Goal: Information Seeking & Learning: Learn about a topic

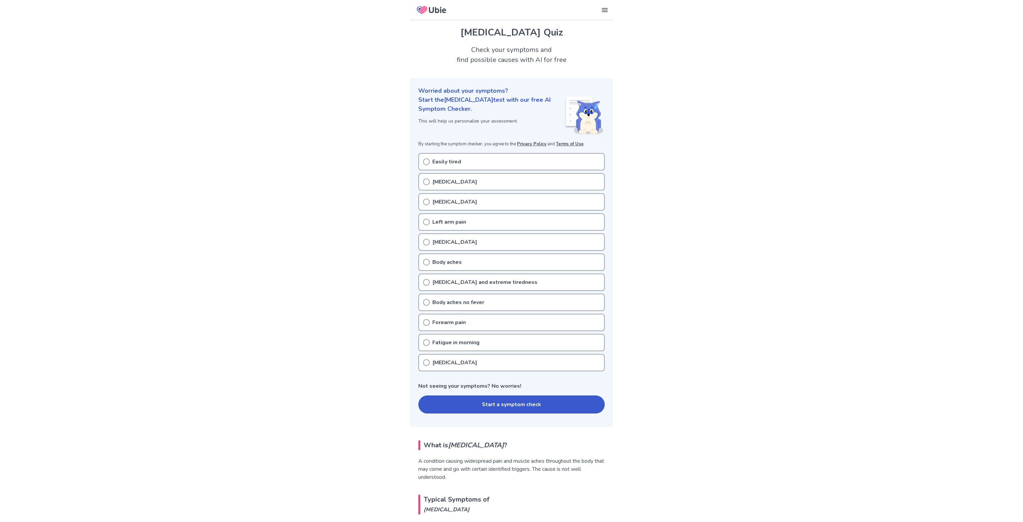
click at [428, 162] on icon at bounding box center [426, 161] width 7 height 7
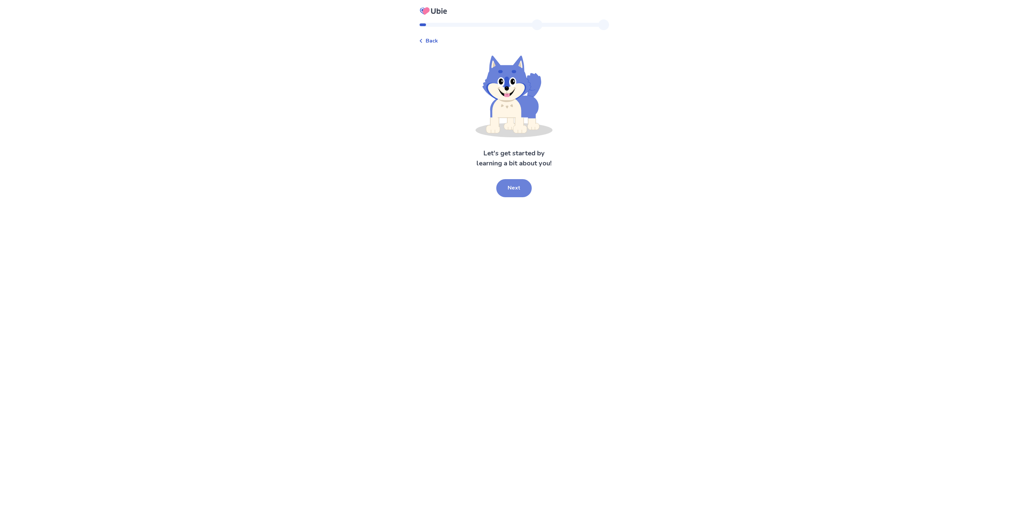
click at [505, 190] on button "Next" at bounding box center [513, 188] width 35 height 18
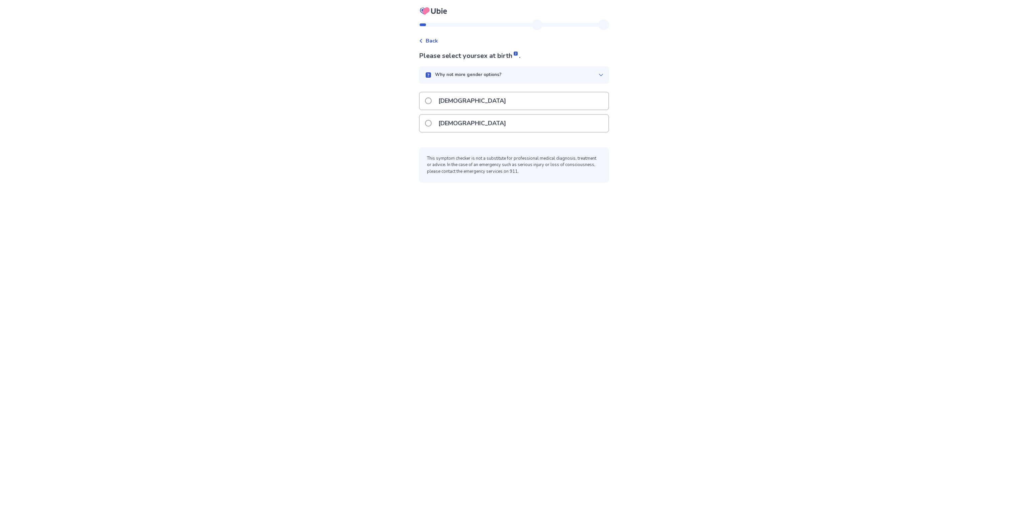
click at [430, 123] on span at bounding box center [428, 123] width 7 height 7
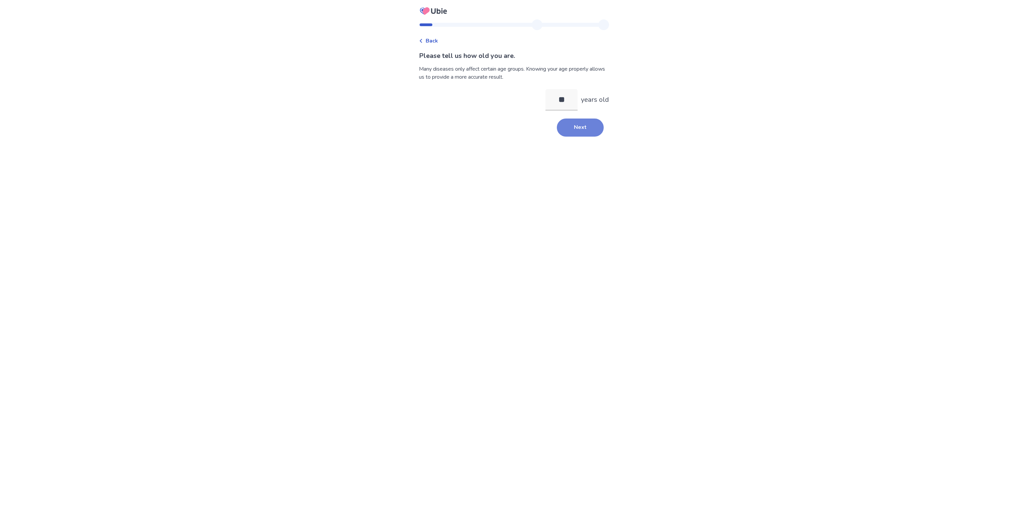
type input "**"
click at [581, 128] on button "Next" at bounding box center [580, 128] width 47 height 18
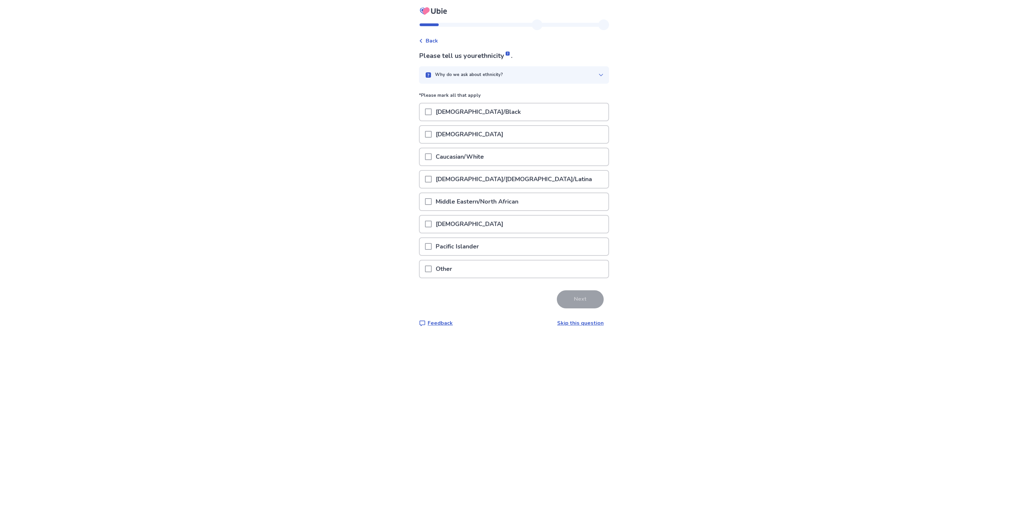
click at [432, 156] on span at bounding box center [428, 156] width 7 height 7
click at [566, 298] on button "Next" at bounding box center [580, 299] width 47 height 18
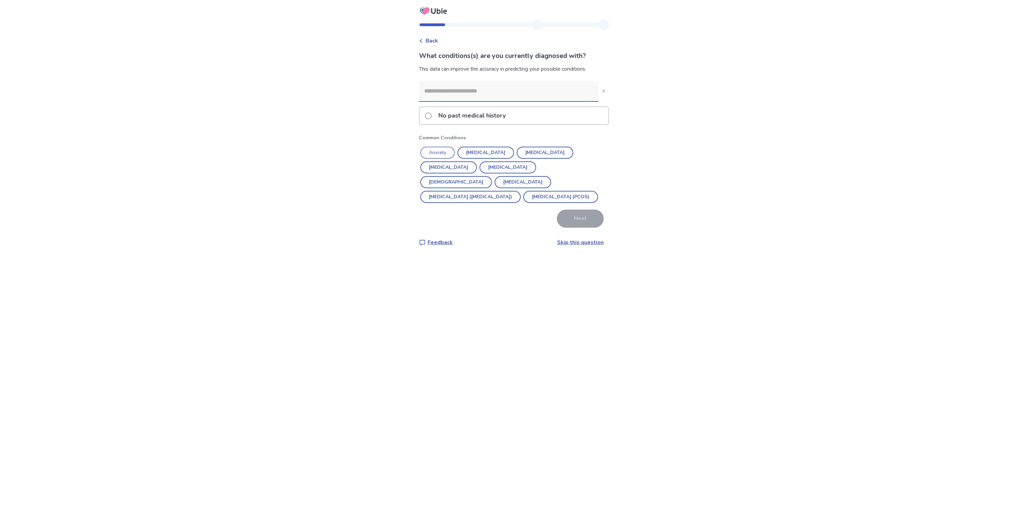
click at [450, 151] on button "Anxiety" at bounding box center [437, 153] width 34 height 12
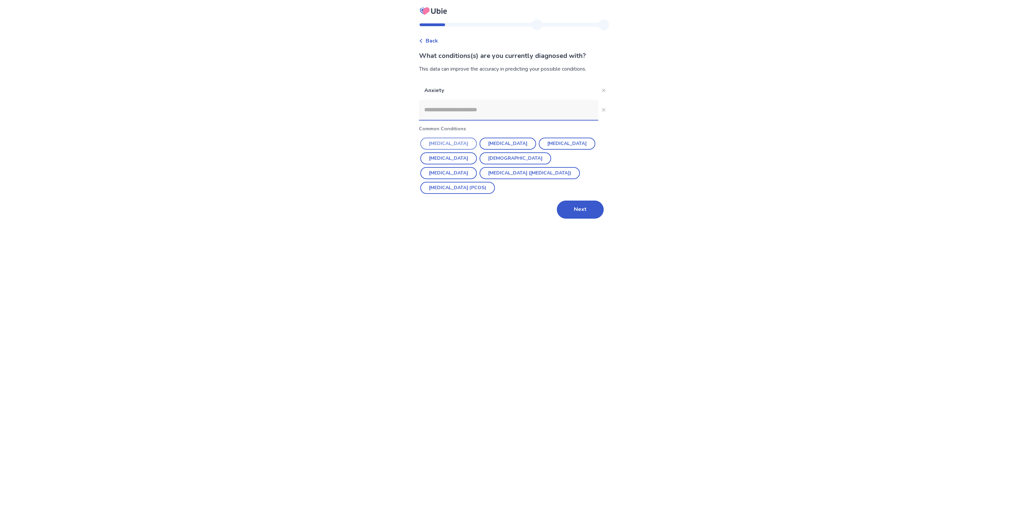
click at [455, 143] on button "[MEDICAL_DATA]" at bounding box center [448, 144] width 57 height 12
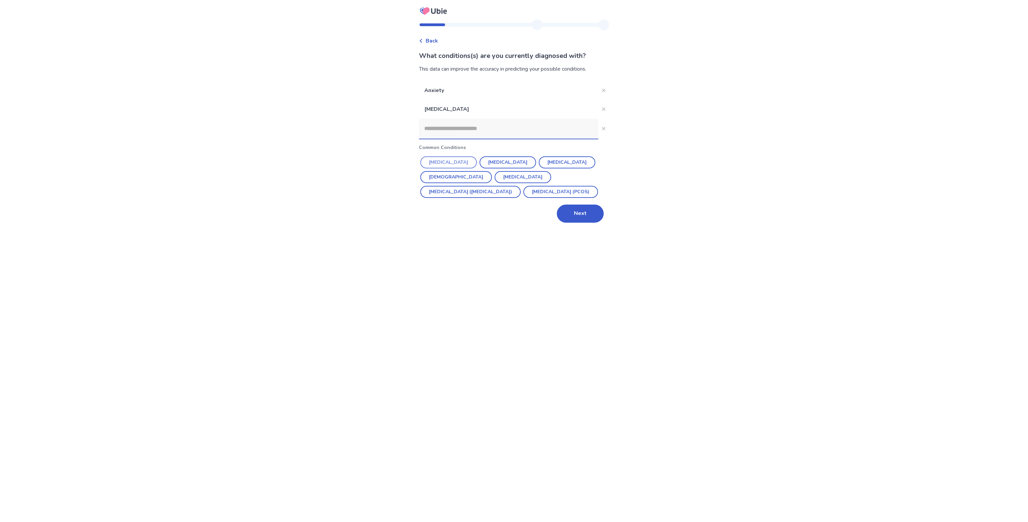
click at [458, 163] on button "[MEDICAL_DATA]" at bounding box center [448, 162] width 57 height 12
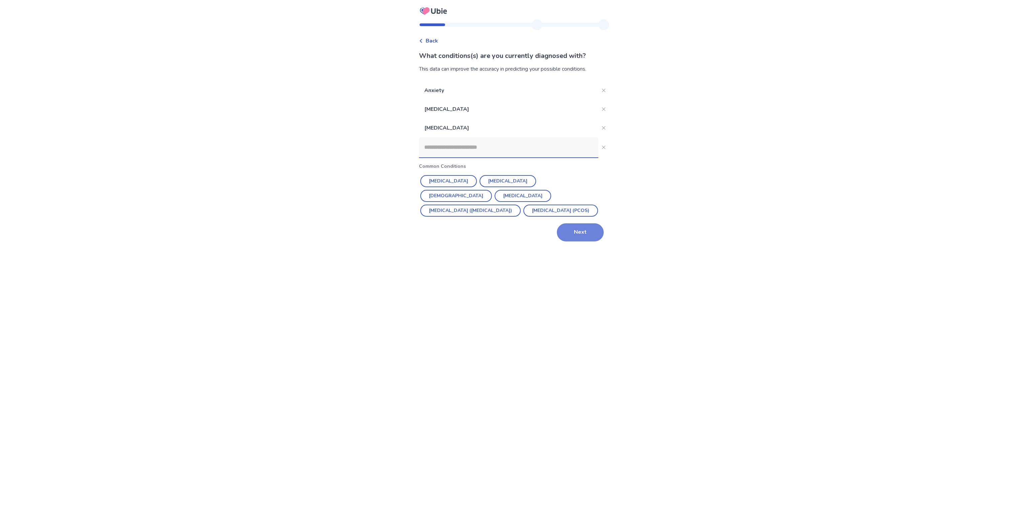
click at [566, 230] on button "Next" at bounding box center [580, 232] width 47 height 18
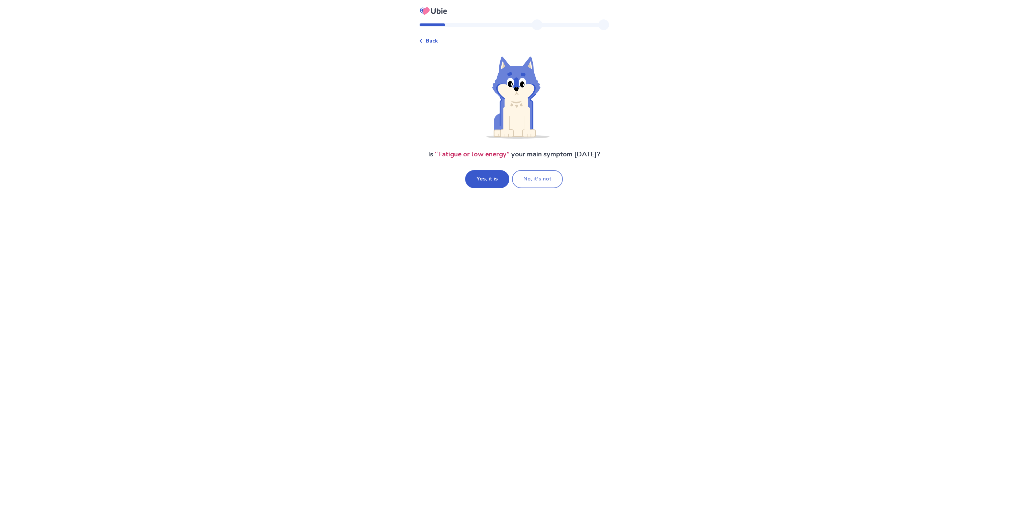
click at [536, 179] on button "No, it's not" at bounding box center [537, 179] width 51 height 18
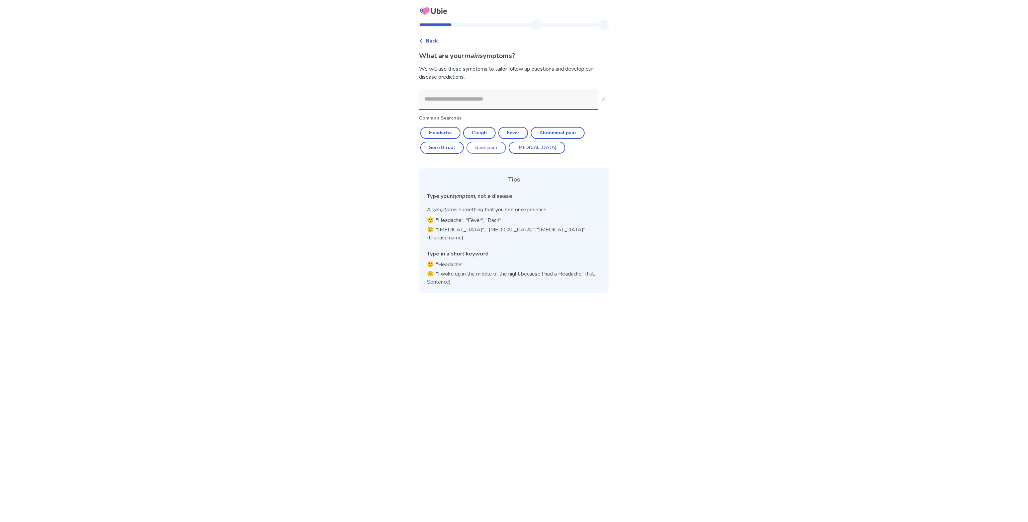
click at [487, 144] on button "Back pain" at bounding box center [487, 148] width 40 height 12
type input "*********"
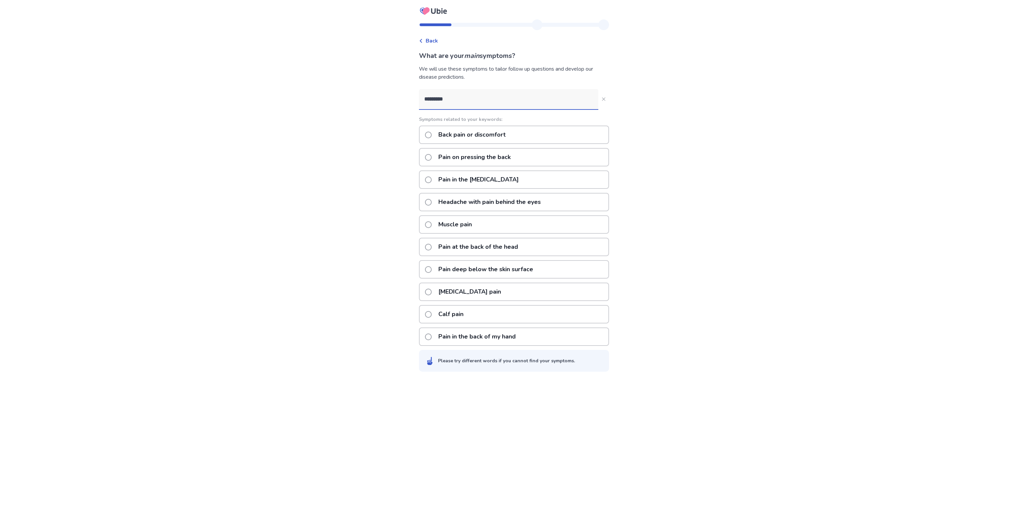
click at [430, 134] on span at bounding box center [428, 135] width 7 height 7
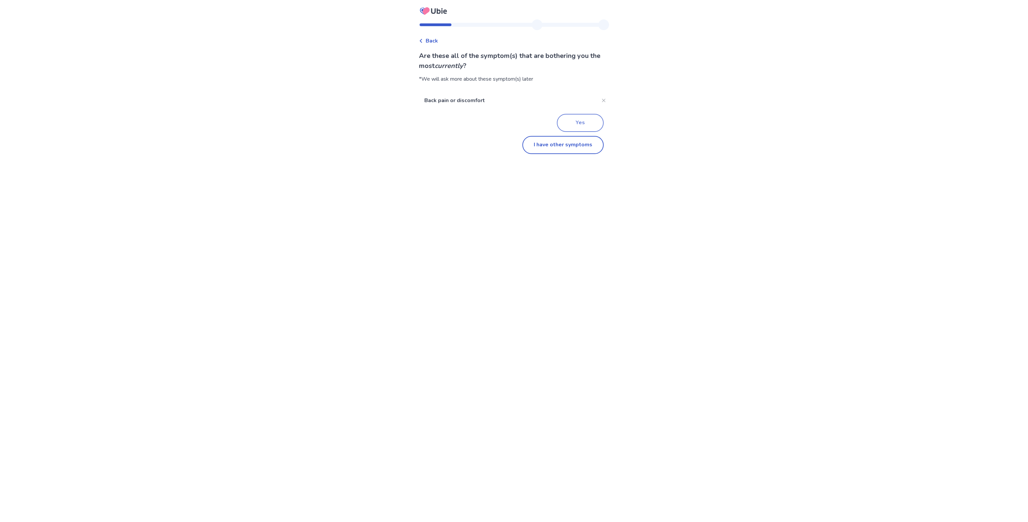
click at [577, 124] on button "Yes" at bounding box center [580, 123] width 47 height 18
click at [432, 78] on span at bounding box center [428, 78] width 7 height 7
click at [432, 111] on span at bounding box center [428, 110] width 7 height 7
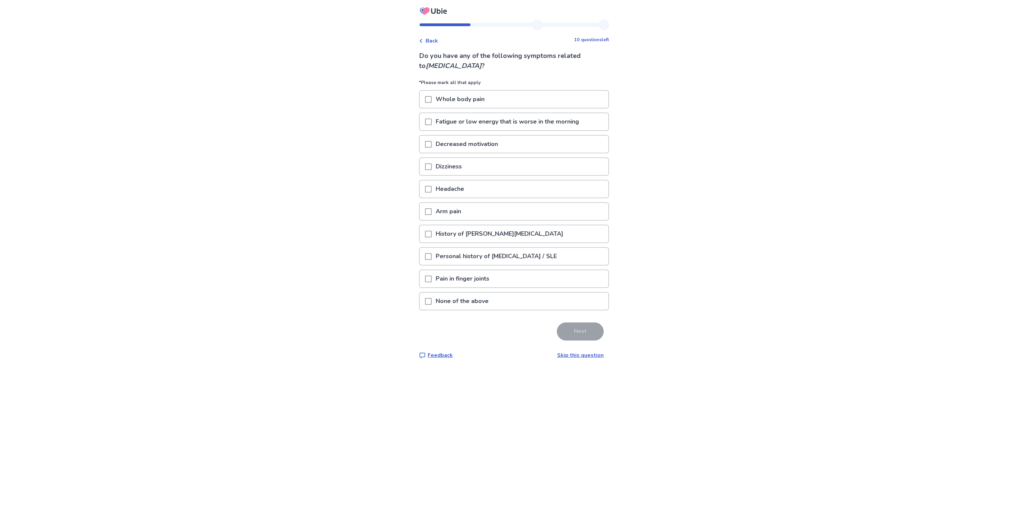
click at [432, 101] on span at bounding box center [428, 99] width 7 height 7
click at [432, 121] on span at bounding box center [428, 122] width 7 height 7
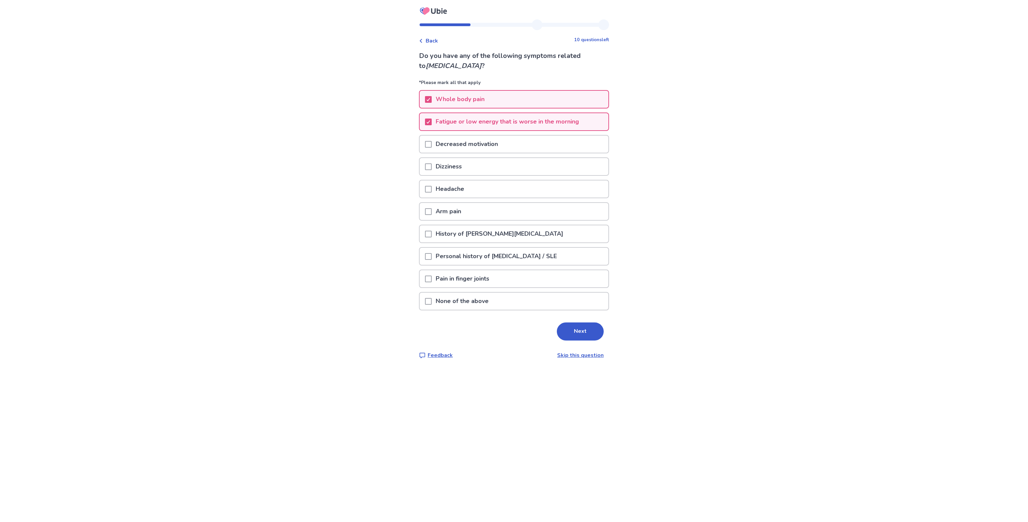
click at [431, 144] on span at bounding box center [428, 144] width 7 height 7
click at [580, 327] on button "Next" at bounding box center [580, 331] width 47 height 18
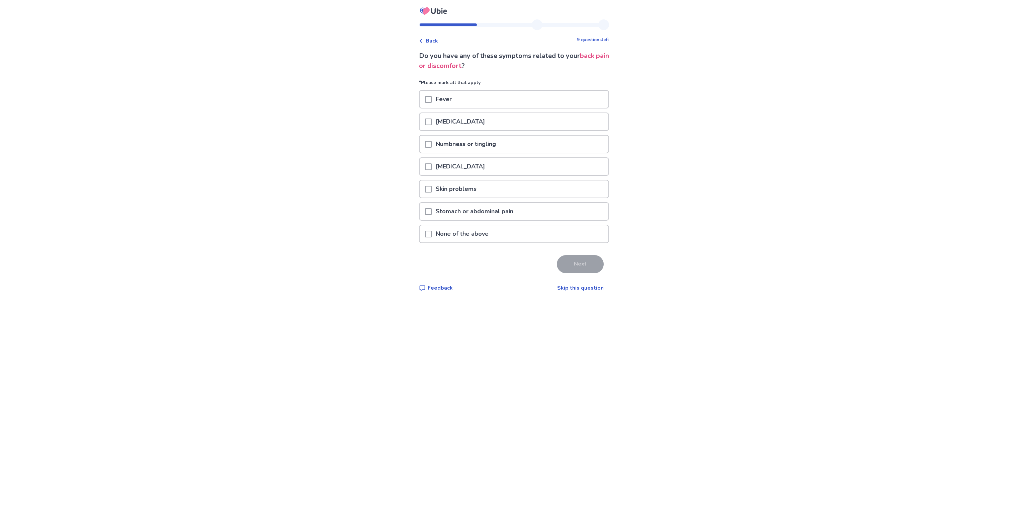
click at [432, 124] on span at bounding box center [428, 122] width 7 height 7
click at [432, 143] on span at bounding box center [428, 144] width 7 height 7
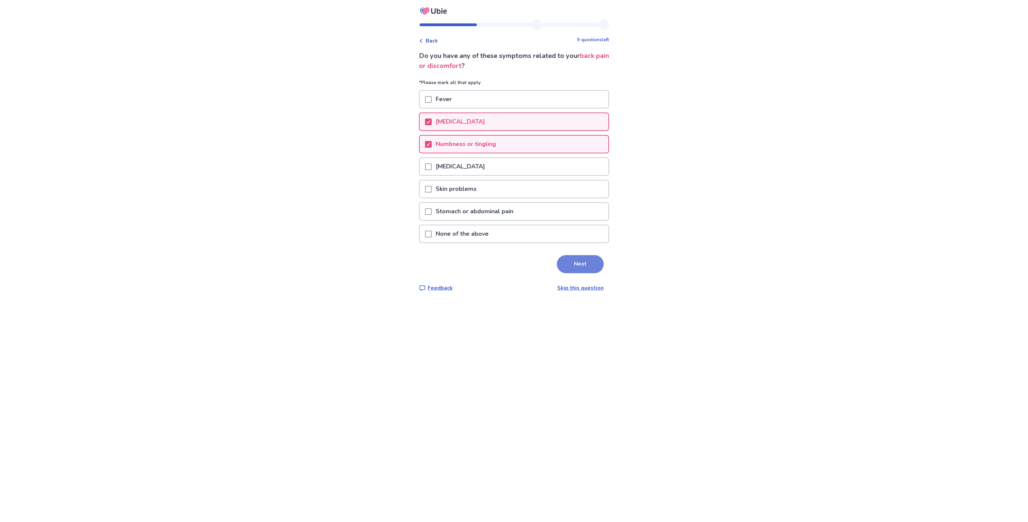
click at [573, 262] on button "Next" at bounding box center [580, 264] width 47 height 18
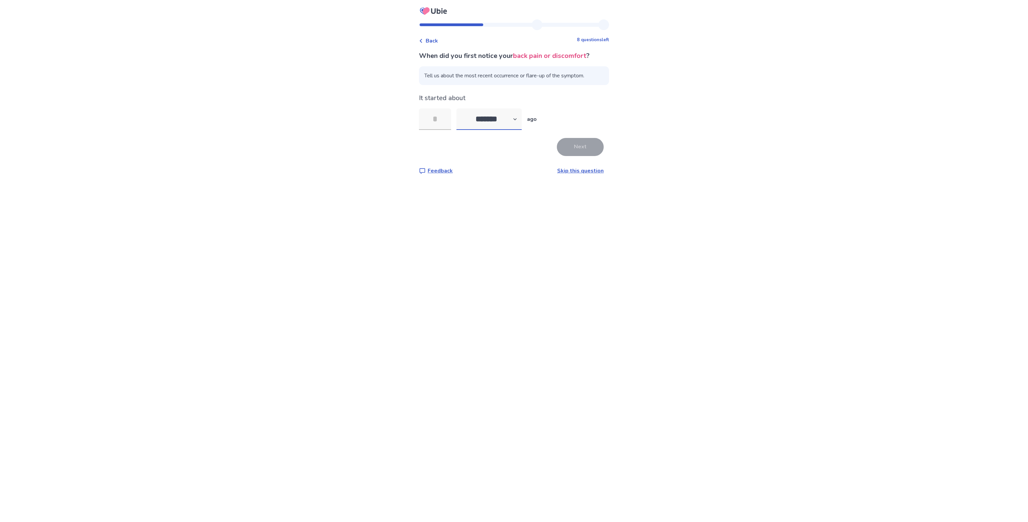
click at [522, 119] on select "******* ****** ******* ******** *******" at bounding box center [489, 118] width 65 height 21
select select "*"
click at [461, 108] on select "******* ****** ******* ******** *******" at bounding box center [489, 118] width 65 height 21
drag, startPoint x: 444, startPoint y: 122, endPoint x: 446, endPoint y: 126, distance: 4.2
click at [444, 122] on input "tel" at bounding box center [435, 118] width 32 height 21
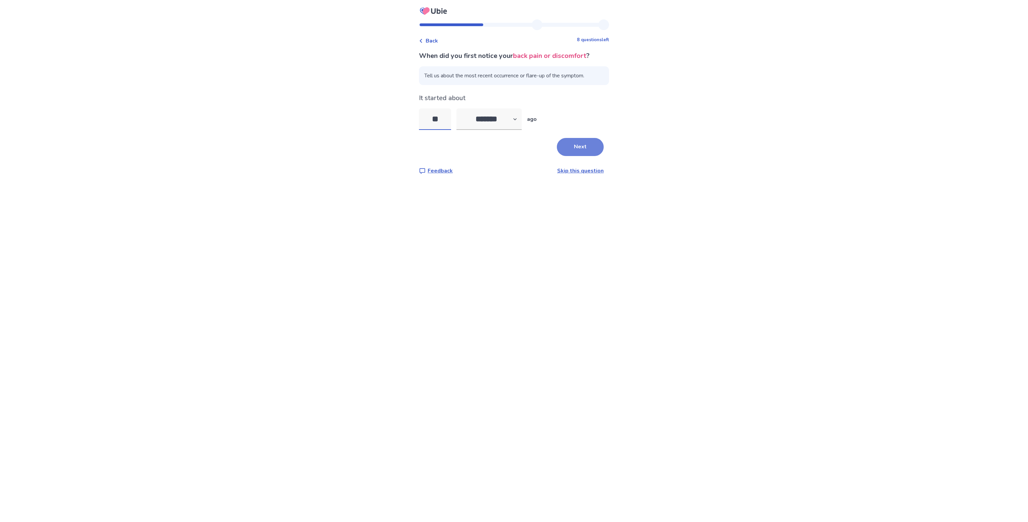
type input "**"
click at [577, 140] on button "Next" at bounding box center [580, 147] width 47 height 18
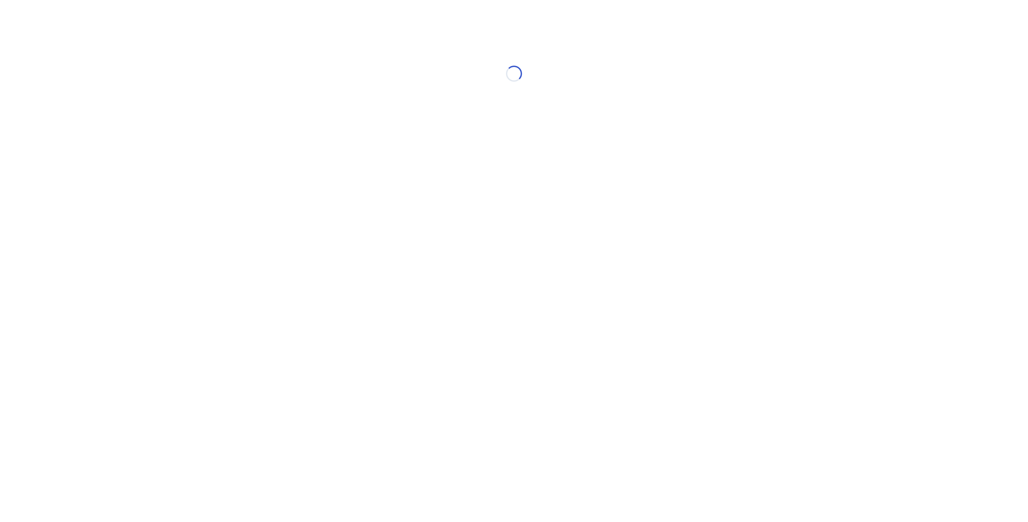
select select "*"
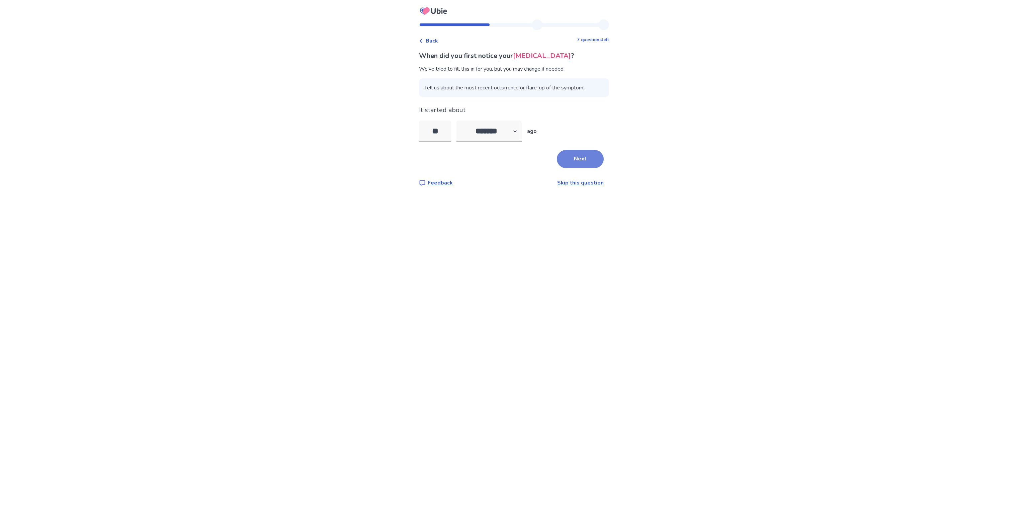
click at [573, 156] on button "Next" at bounding box center [580, 159] width 47 height 18
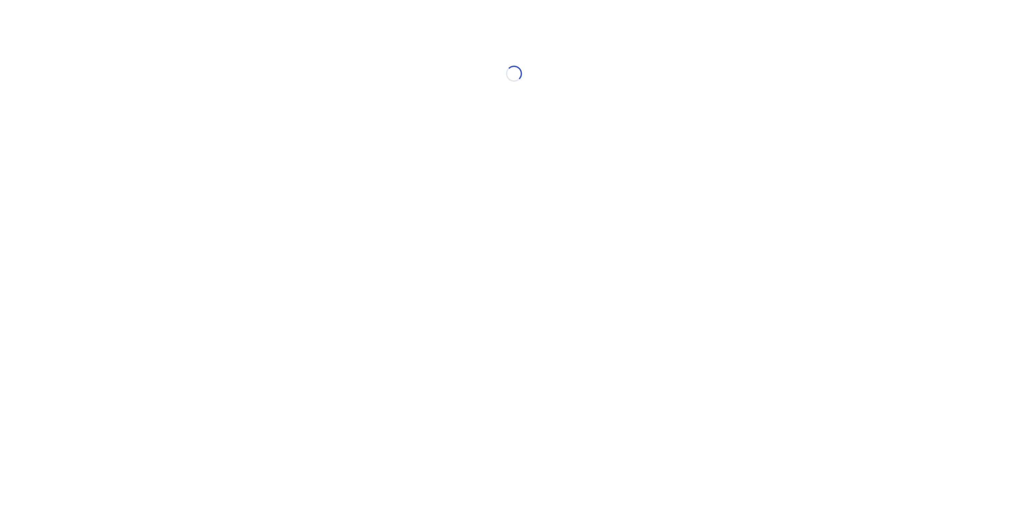
select select "*"
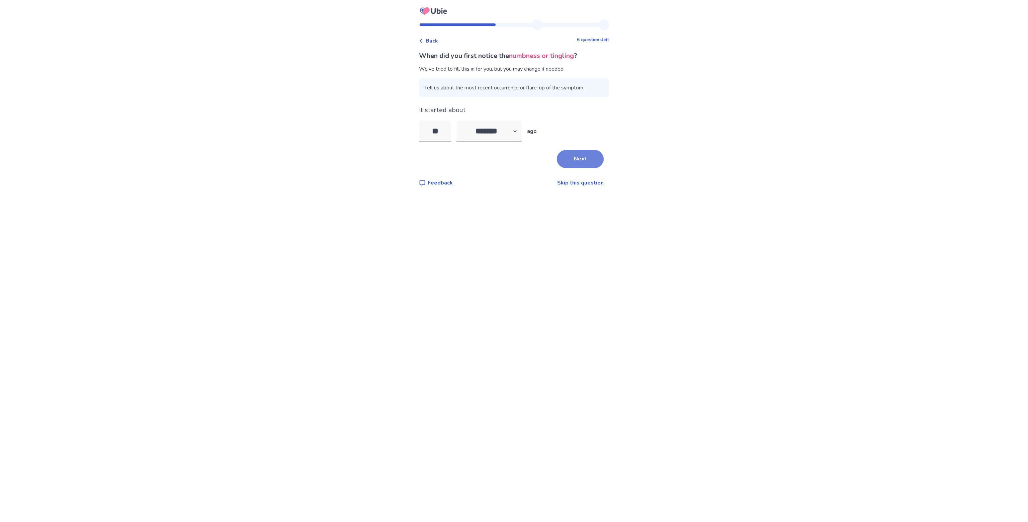
click at [573, 157] on button "Next" at bounding box center [580, 159] width 47 height 18
click at [432, 133] on span at bounding box center [428, 133] width 7 height 7
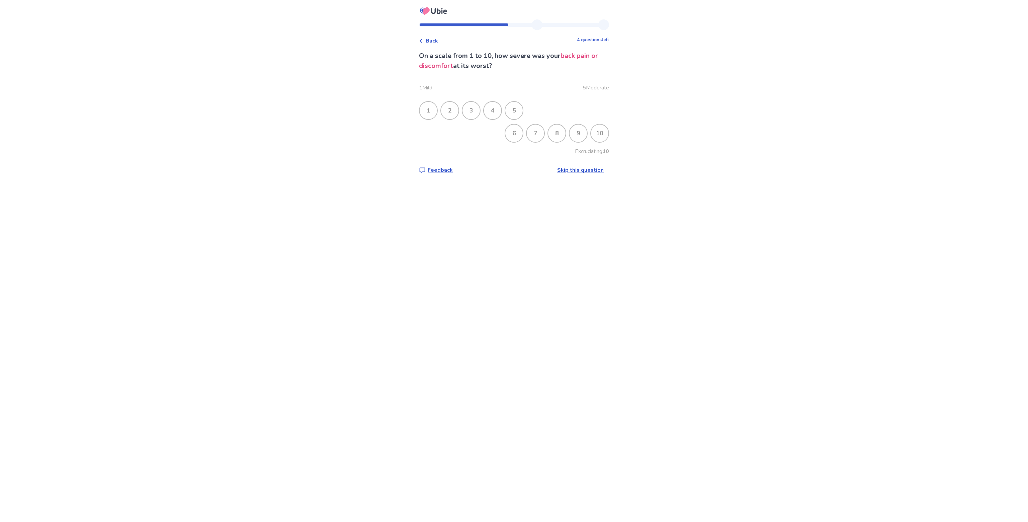
click at [555, 137] on div "8" at bounding box center [556, 133] width 17 height 17
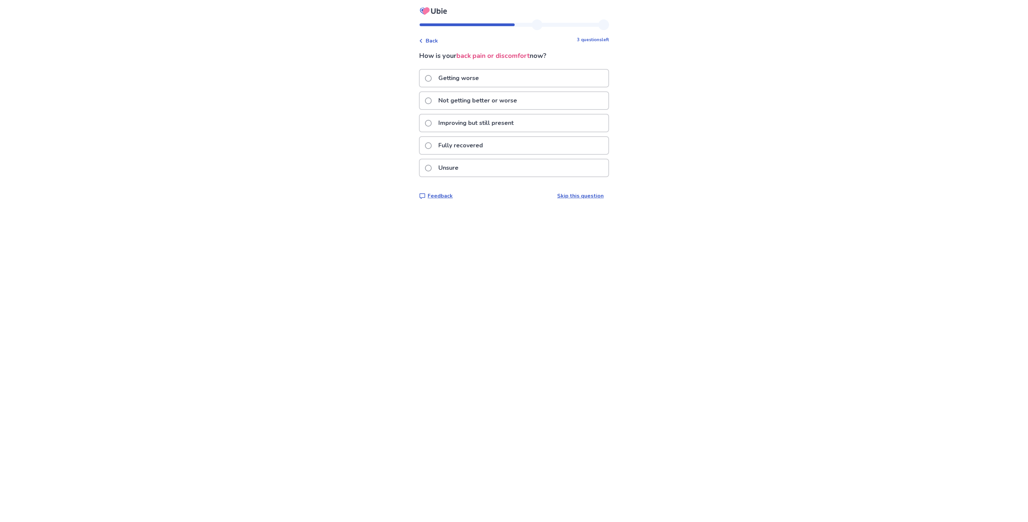
click at [432, 100] on span at bounding box center [428, 100] width 7 height 7
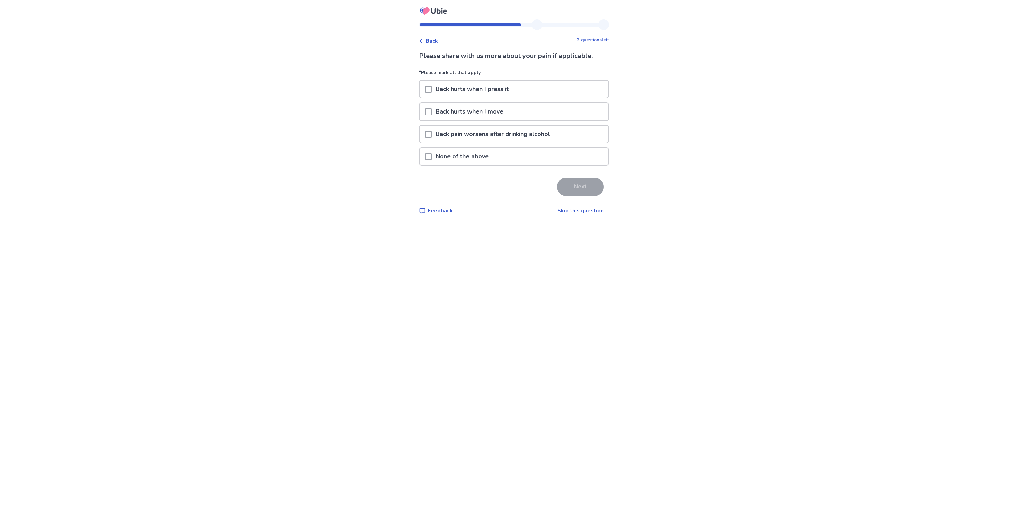
click at [432, 110] on span at bounding box center [428, 111] width 7 height 7
click at [576, 183] on button "Next" at bounding box center [580, 187] width 47 height 18
click at [432, 133] on span at bounding box center [428, 134] width 7 height 7
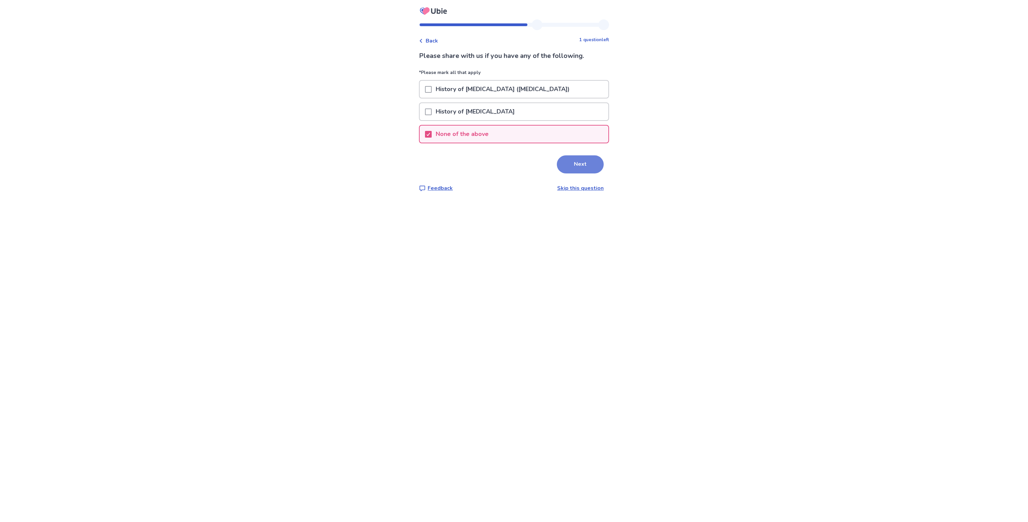
click at [581, 167] on button "Next" at bounding box center [580, 164] width 47 height 18
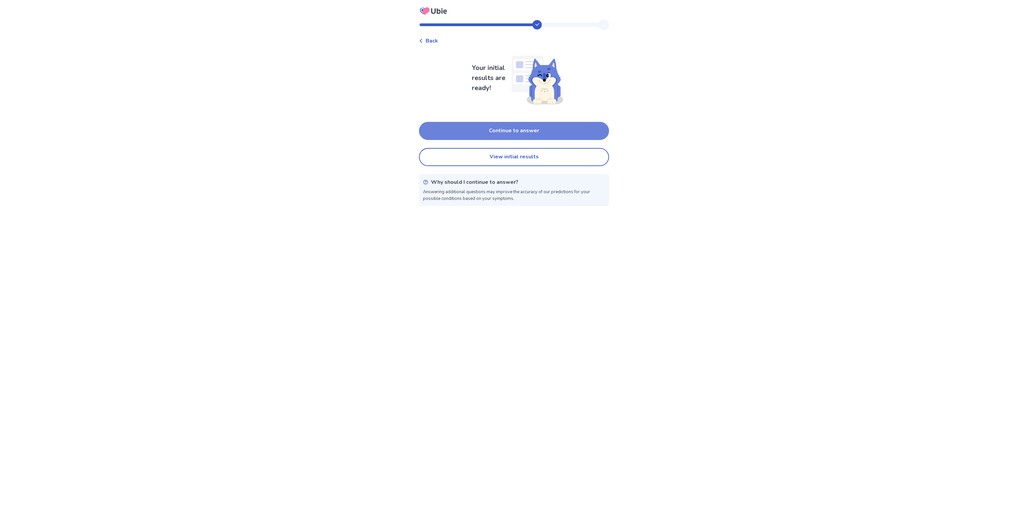
click at [529, 126] on button "Continue to answer" at bounding box center [514, 131] width 190 height 18
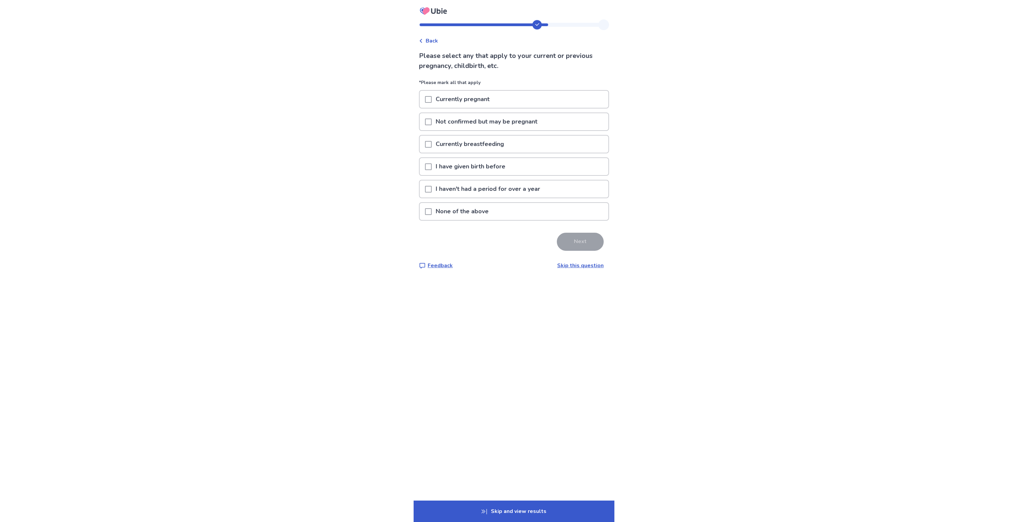
click at [432, 164] on span at bounding box center [428, 166] width 7 height 7
click at [431, 187] on span at bounding box center [428, 189] width 7 height 7
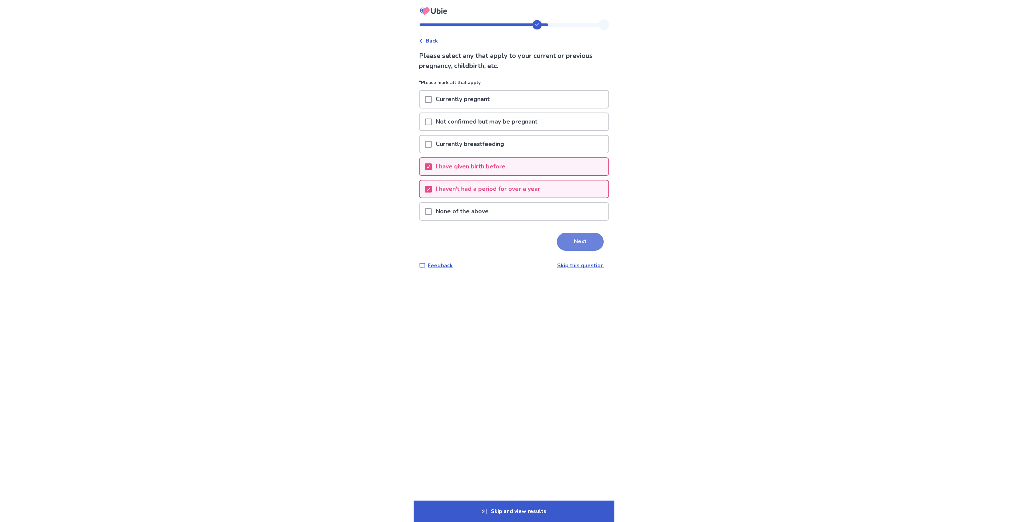
click at [581, 241] on button "Next" at bounding box center [580, 242] width 47 height 18
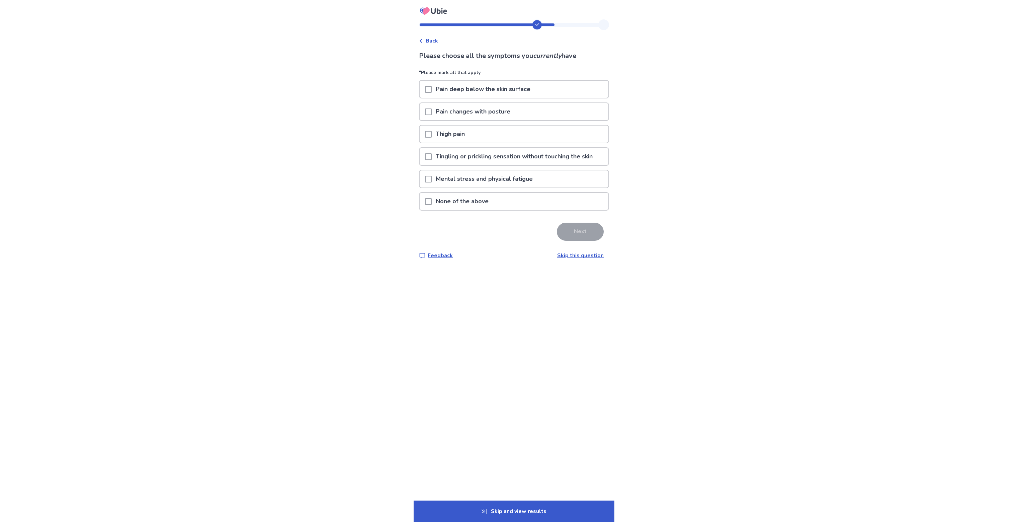
click at [429, 87] on span at bounding box center [428, 89] width 7 height 7
click at [429, 112] on div "Pain changes with posture" at bounding box center [514, 111] width 189 height 17
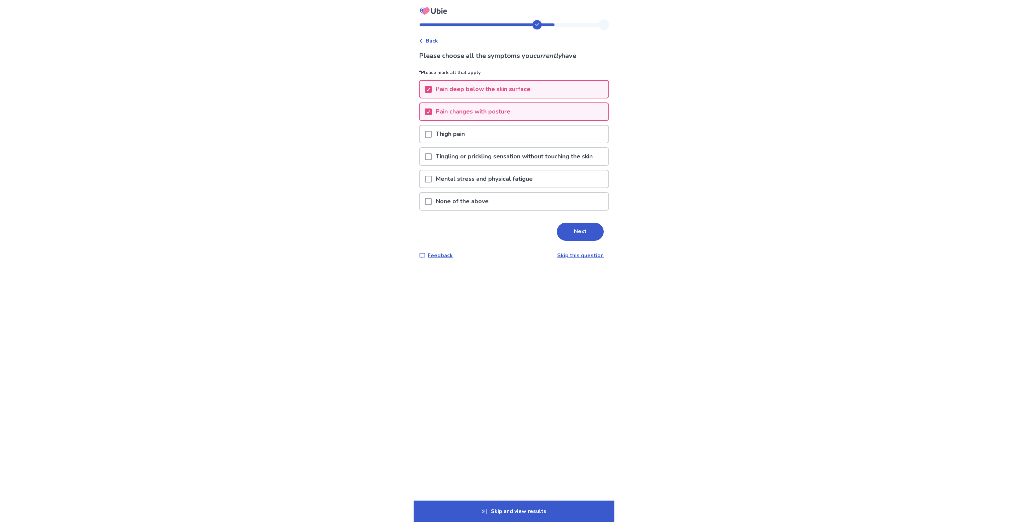
click at [432, 155] on span at bounding box center [428, 156] width 7 height 7
click at [432, 176] on span at bounding box center [428, 179] width 7 height 7
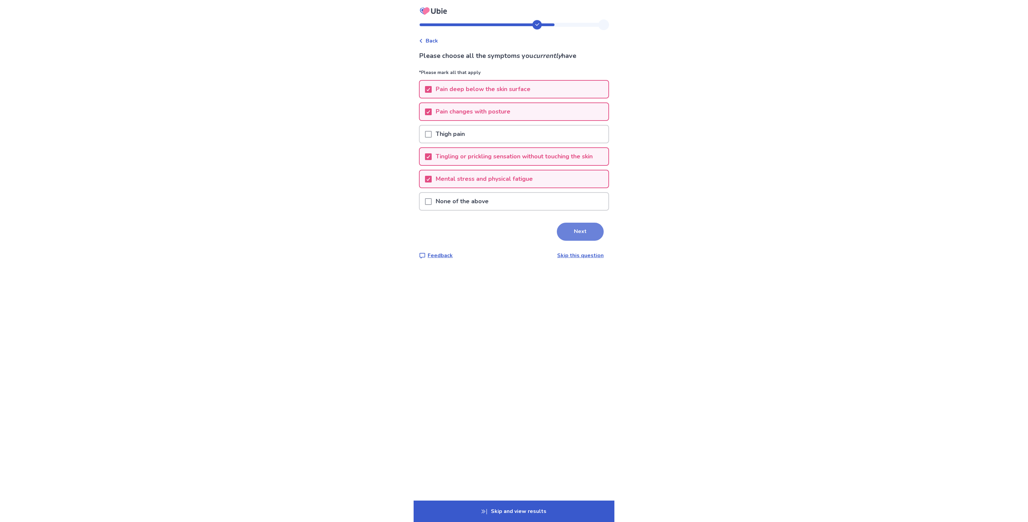
click at [573, 230] on button "Next" at bounding box center [580, 232] width 47 height 18
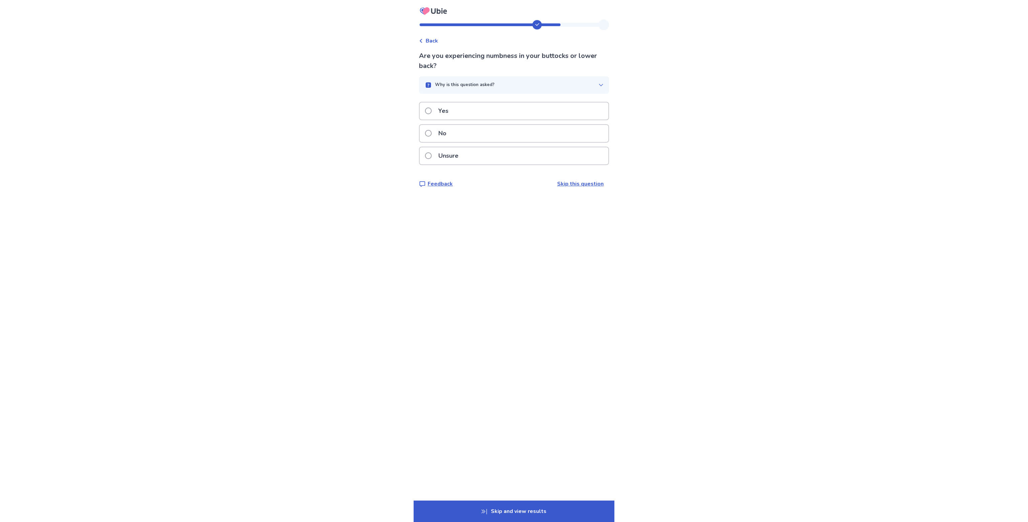
click at [432, 109] on span at bounding box center [428, 110] width 7 height 7
click at [432, 134] on span at bounding box center [428, 133] width 7 height 7
click at [429, 100] on span at bounding box center [428, 100] width 7 height 7
click at [432, 109] on span at bounding box center [428, 110] width 7 height 7
click at [432, 123] on span at bounding box center [428, 123] width 7 height 7
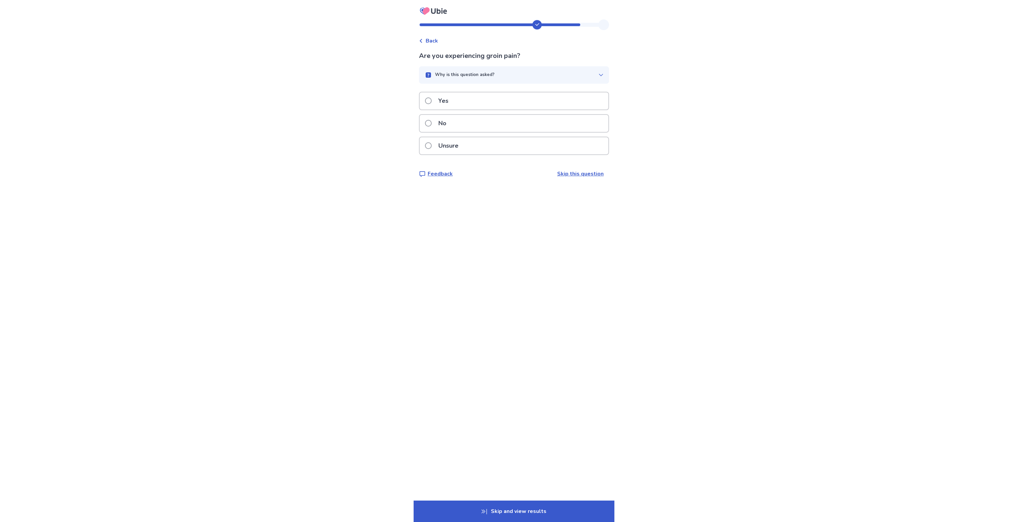
click at [434, 41] on span "Back" at bounding box center [432, 41] width 12 height 8
click at [432, 122] on span at bounding box center [428, 123] width 7 height 7
click at [432, 121] on span at bounding box center [428, 123] width 7 height 7
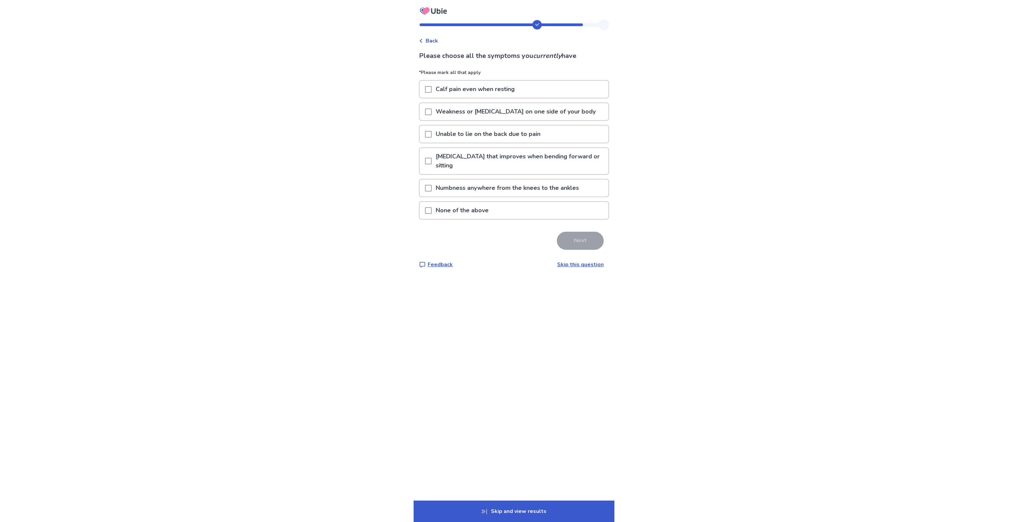
click at [432, 136] on span at bounding box center [428, 134] width 7 height 7
click at [432, 160] on span at bounding box center [428, 161] width 7 height 7
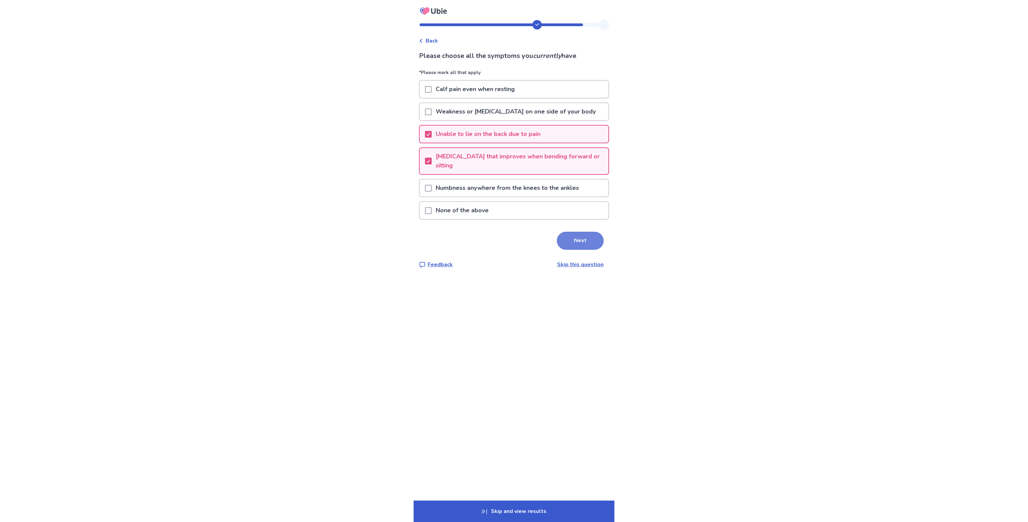
click at [578, 238] on button "Next" at bounding box center [580, 241] width 47 height 18
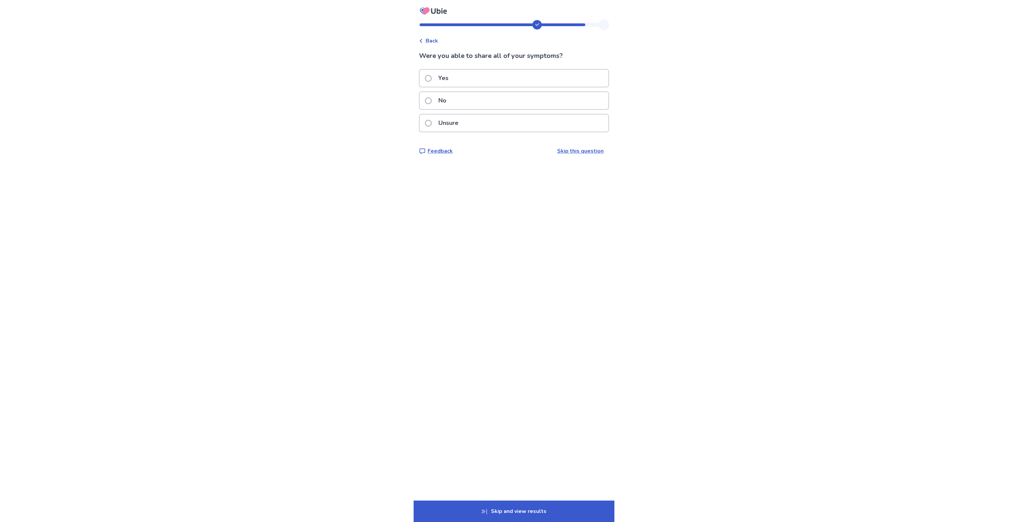
click at [431, 77] on span at bounding box center [428, 78] width 7 height 7
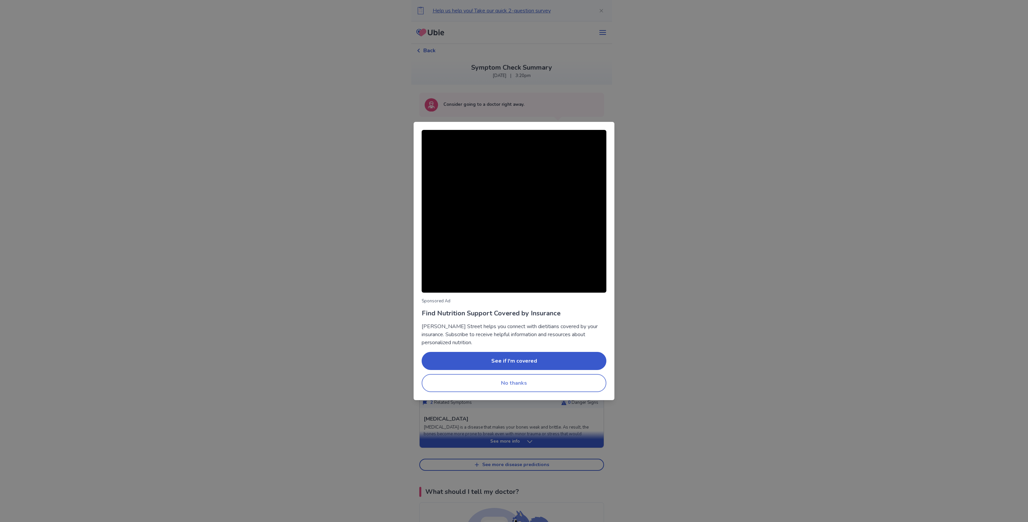
click at [533, 383] on button "No thanks" at bounding box center [514, 383] width 185 height 18
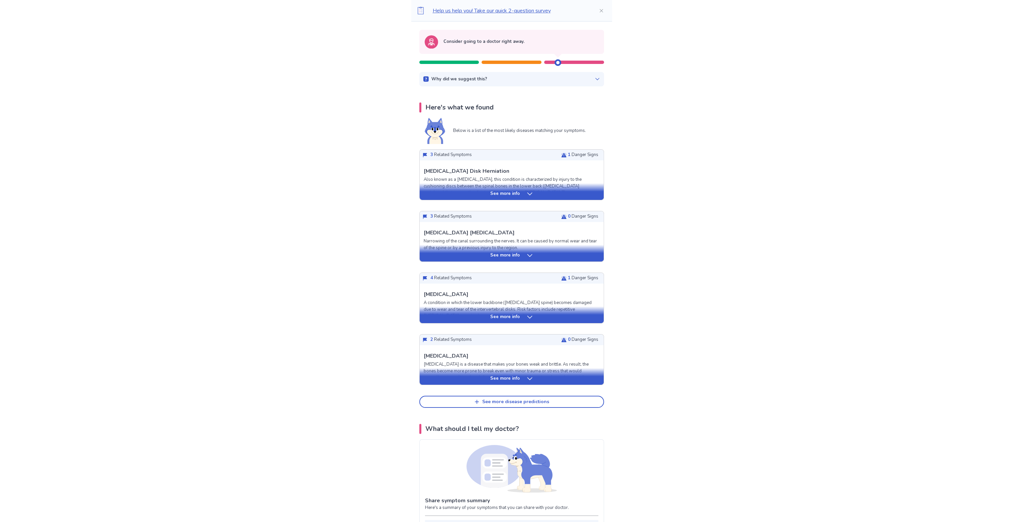
scroll to position [67, 0]
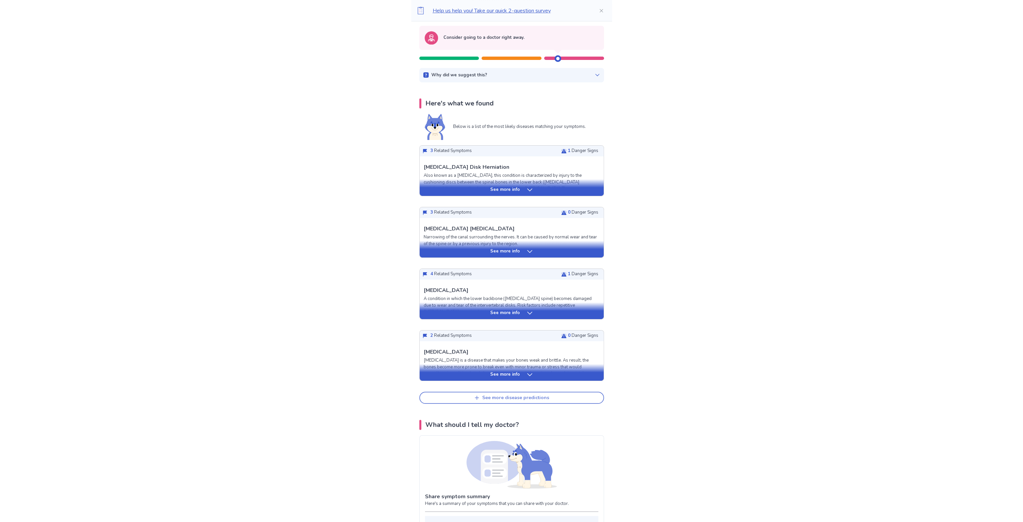
click at [510, 400] on button "See more disease predictions" at bounding box center [511, 398] width 185 height 12
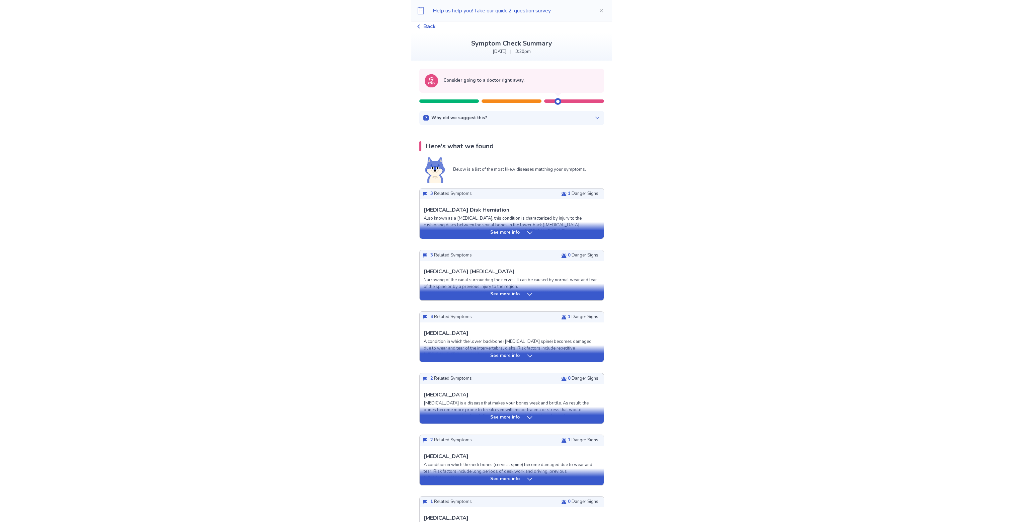
scroll to position [0, 0]
